Goal: Navigation & Orientation: Go to known website

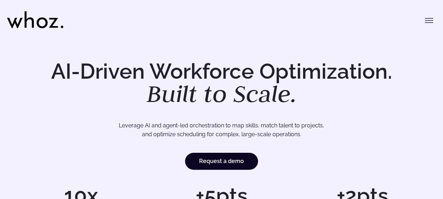
click at [434, 29] on div "Menu Solutions Industries IT Services Consulting Engineering Company size Large…" at bounding box center [221, 17] width 429 height 35
click at [430, 19] on icon "Toggle menu" at bounding box center [428, 20] width 8 height 8
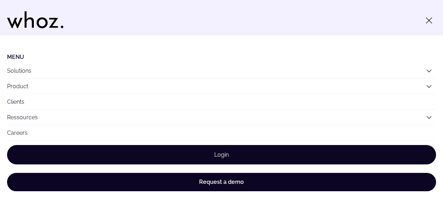
click at [170, 160] on link "Login" at bounding box center [221, 154] width 429 height 19
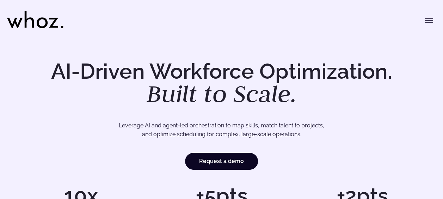
click at [426, 20] on icon "Toggle menu" at bounding box center [429, 20] width 8 height 0
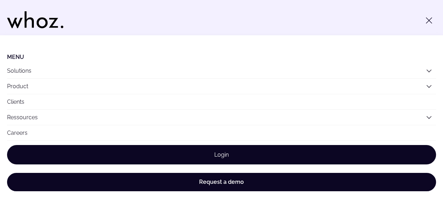
click at [187, 146] on link "Login" at bounding box center [221, 154] width 429 height 19
